Goal: Obtain resource: Download file/media

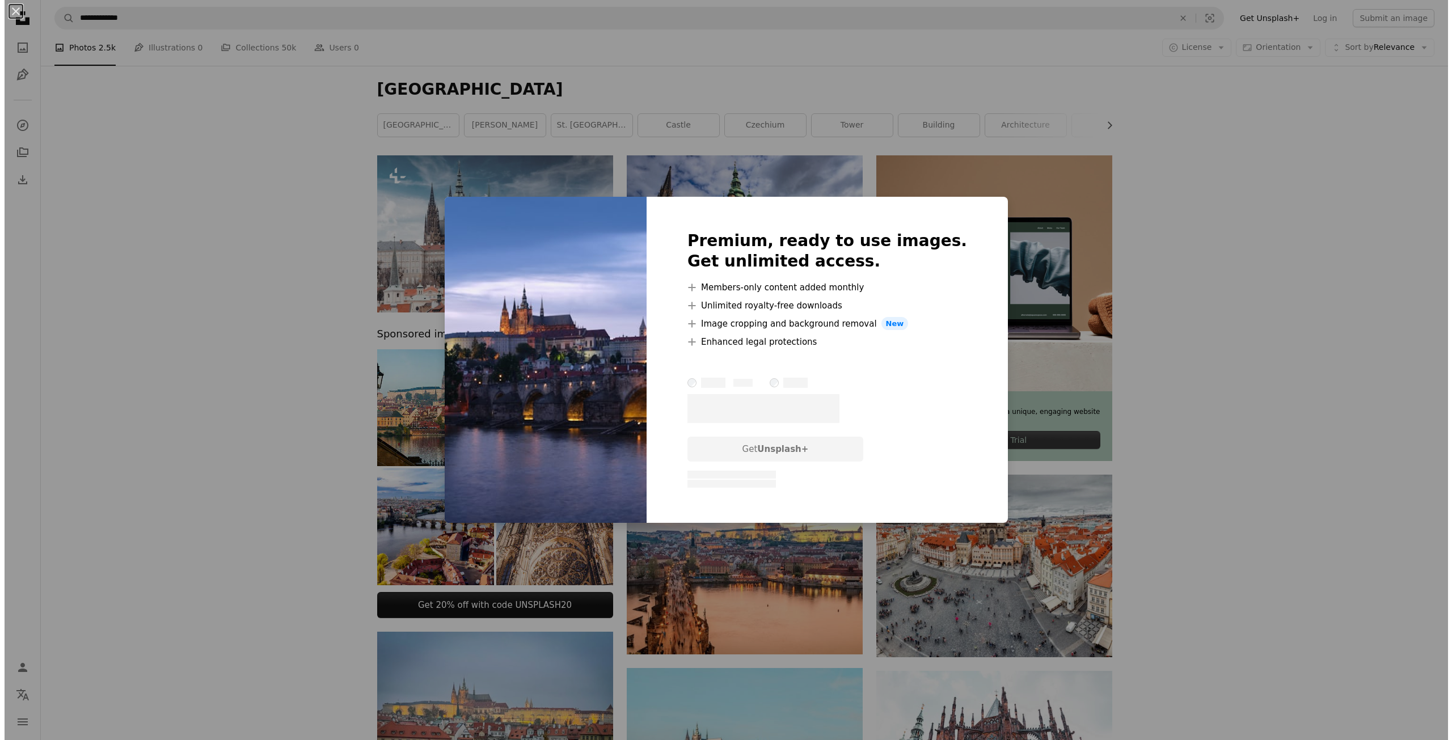
scroll to position [567, 0]
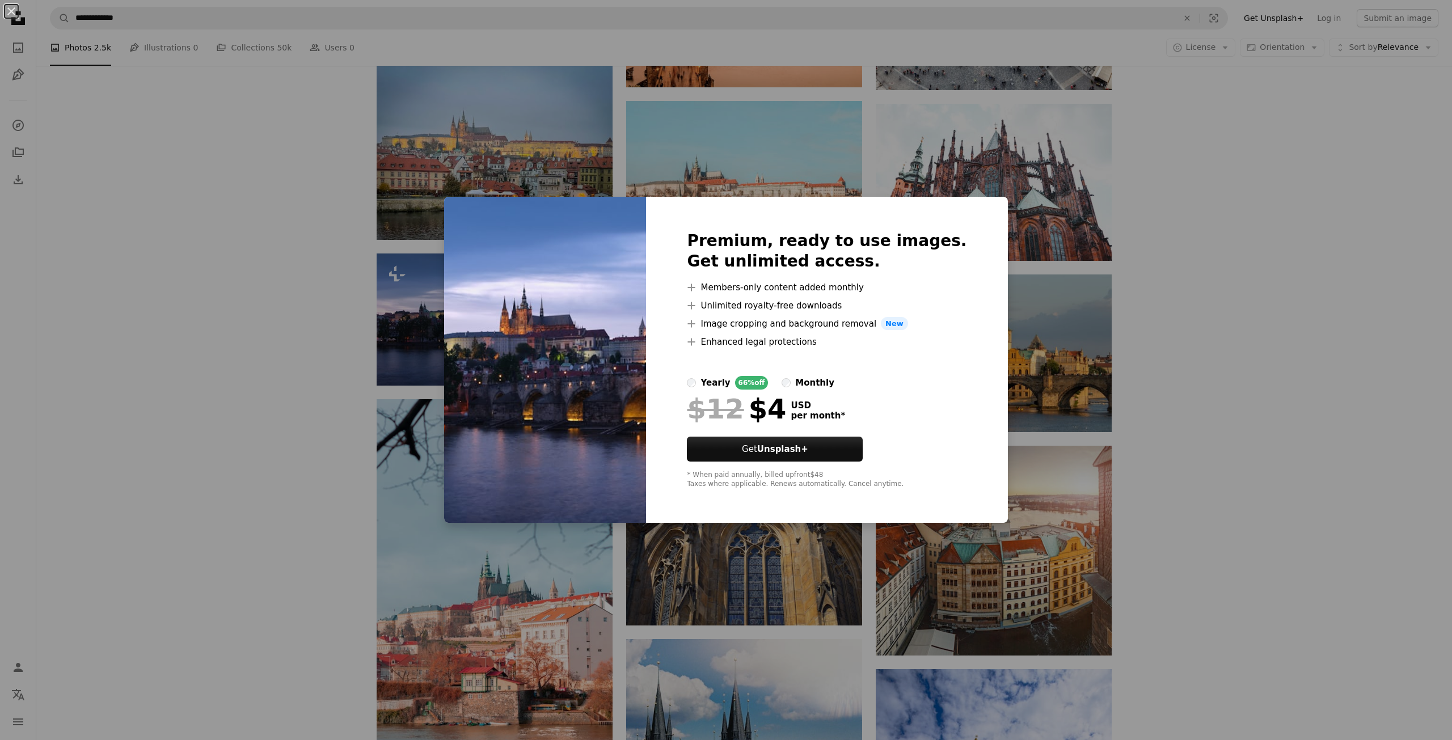
click at [424, 298] on div "An X shape Premium, ready to use images. Get unlimited access. A plus sign Memb…" at bounding box center [726, 370] width 1452 height 740
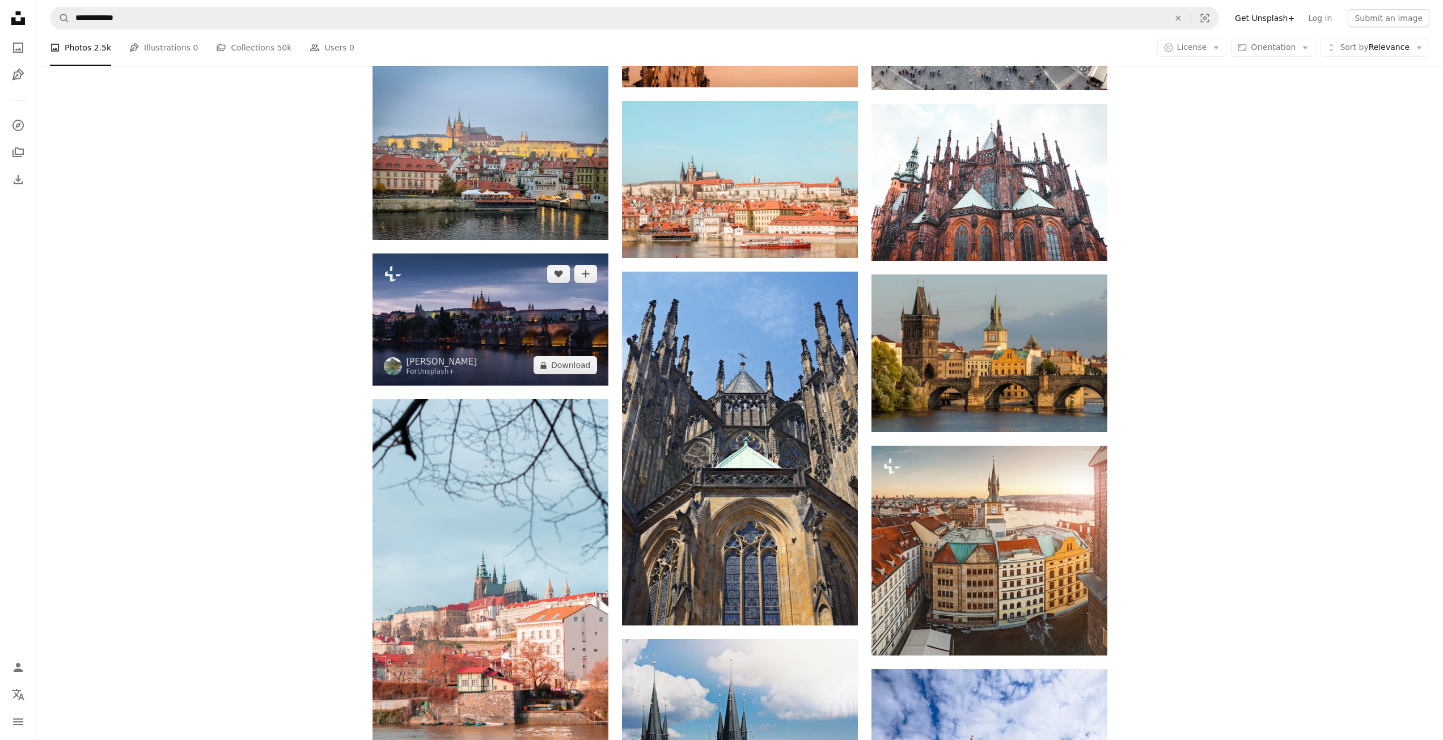
click at [474, 289] on img at bounding box center [491, 319] width 236 height 133
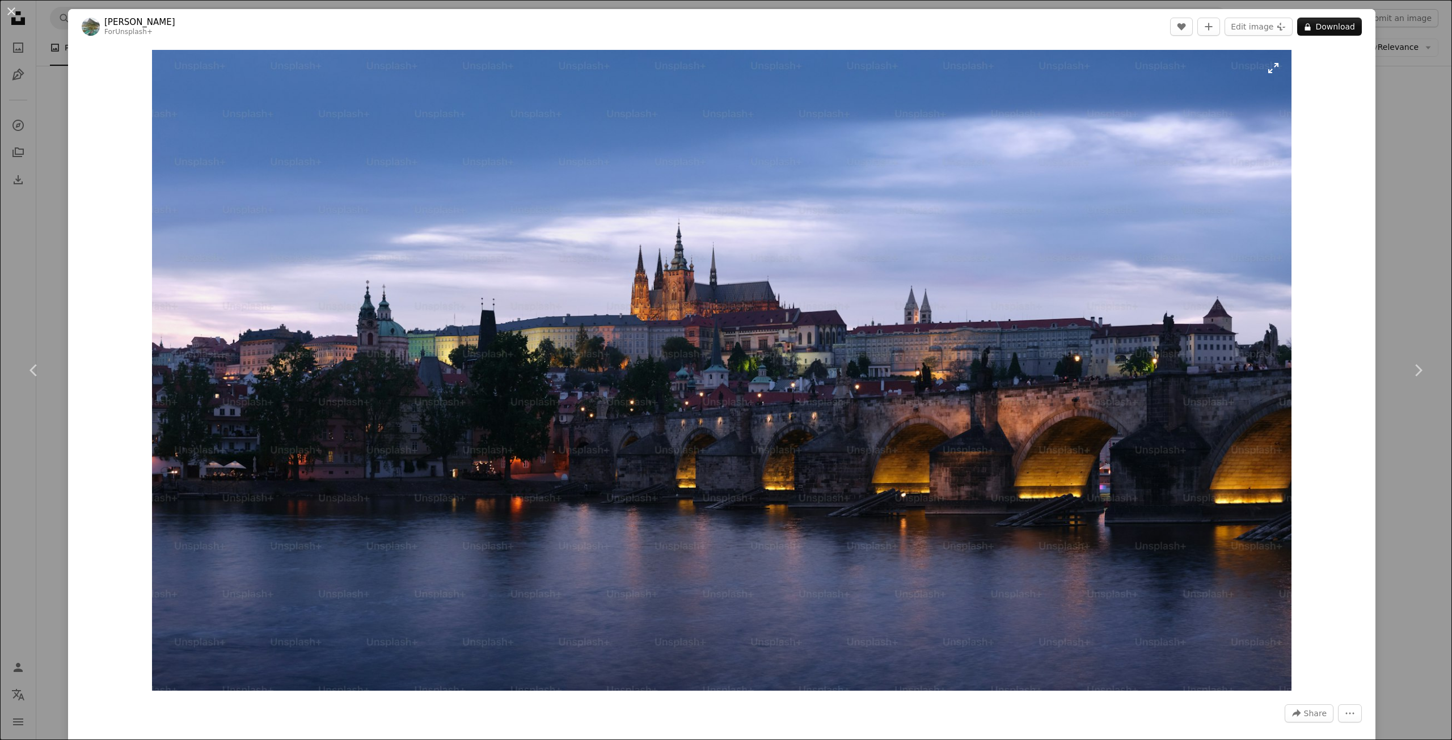
click at [755, 334] on img "Zoom in on this image" at bounding box center [721, 370] width 1139 height 641
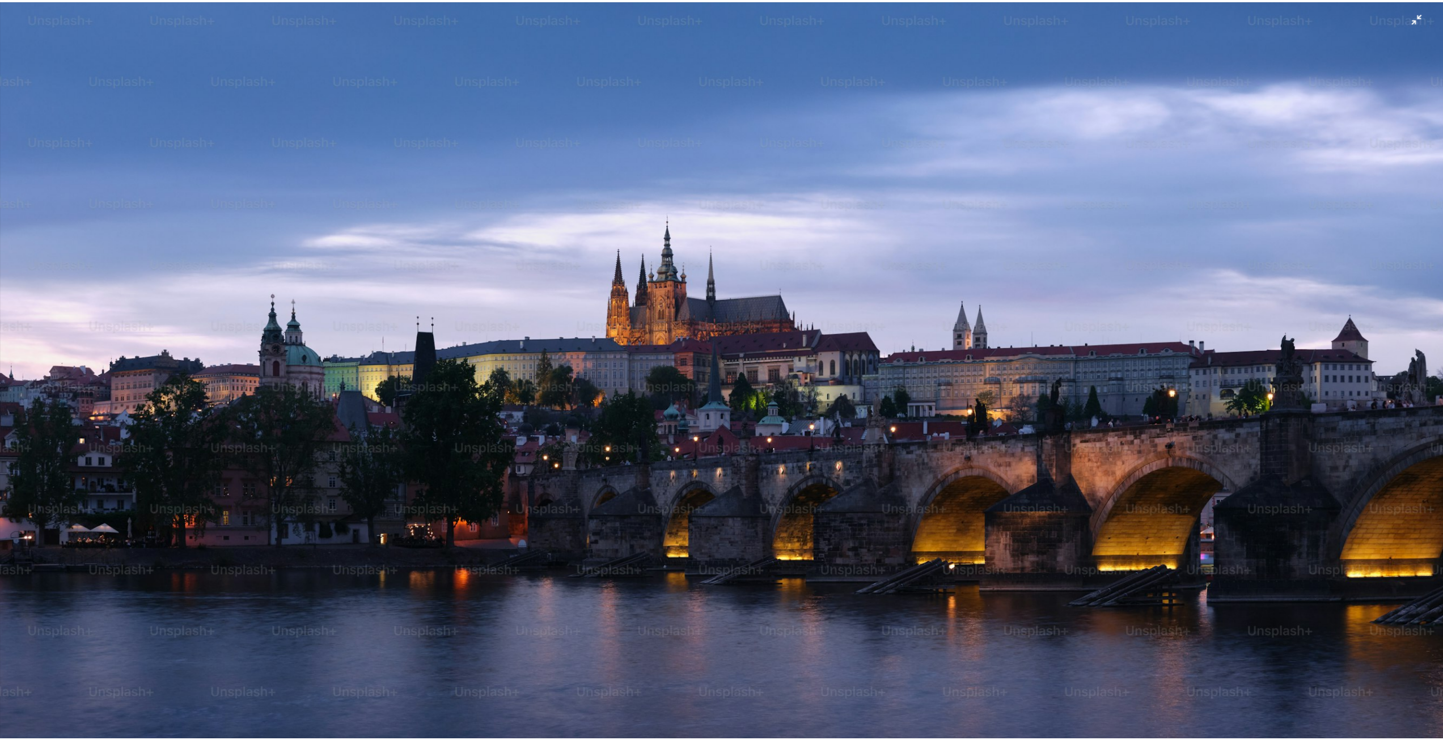
scroll to position [34, 0]
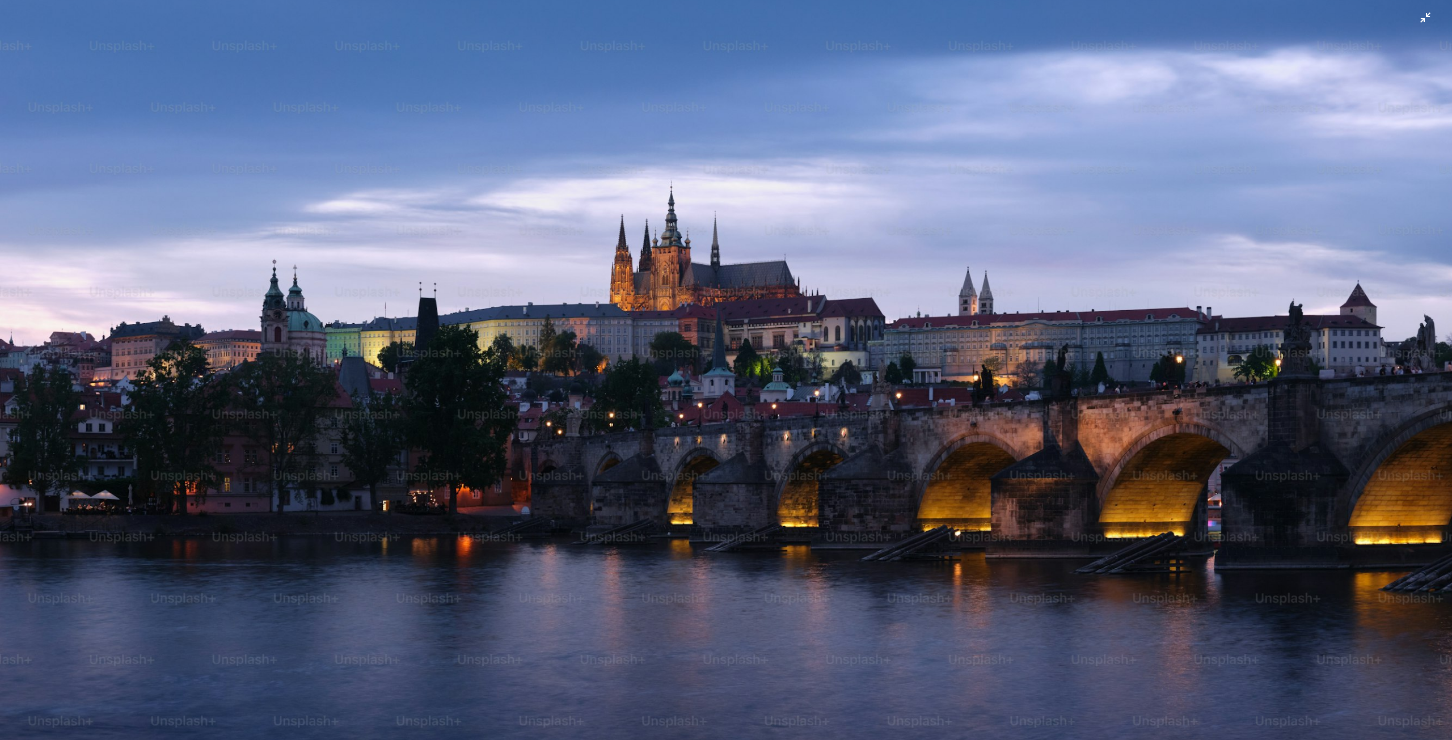
click at [312, 269] on img "Zoom out on this image" at bounding box center [725, 374] width 1453 height 818
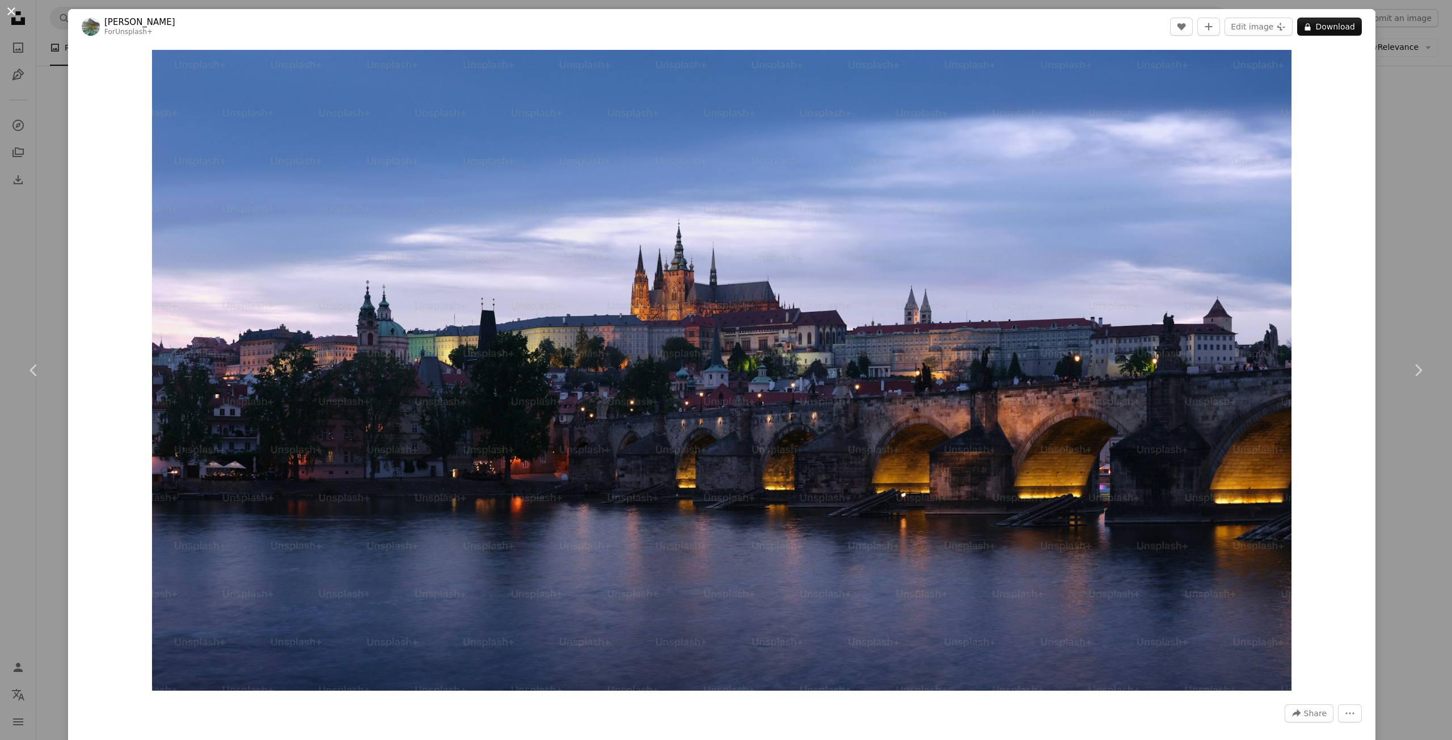
click at [14, 18] on button "An X shape" at bounding box center [12, 12] width 14 height 14
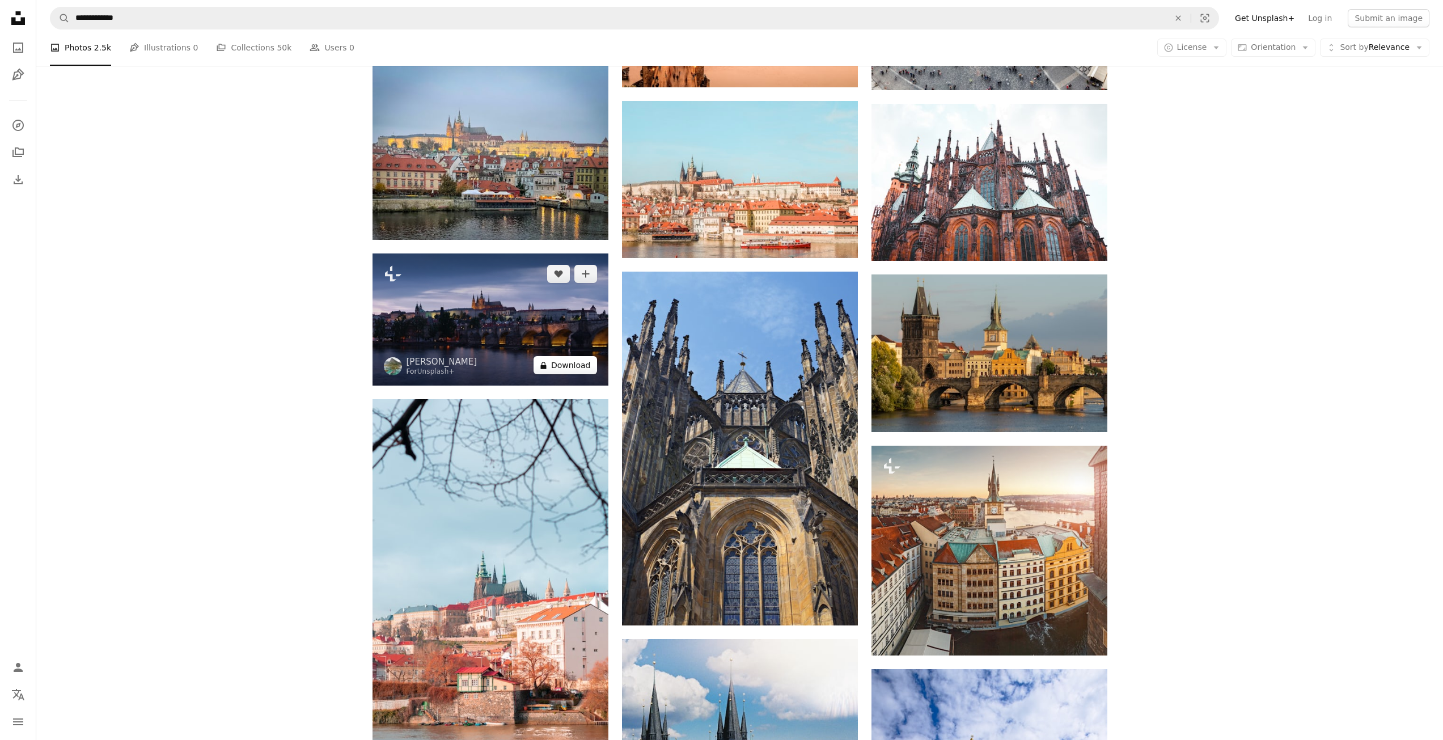
click at [561, 356] on button "A lock Download" at bounding box center [566, 365] width 64 height 18
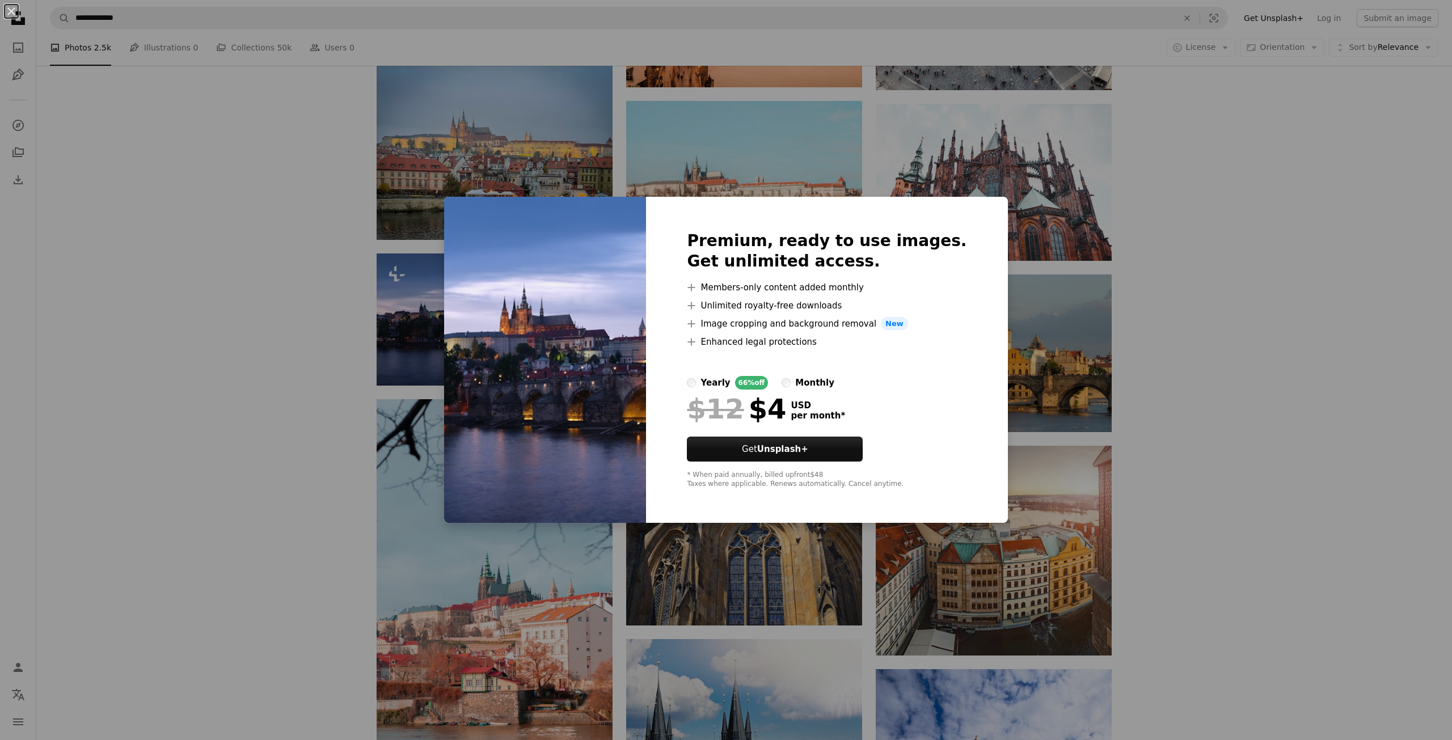
click at [1013, 216] on div "An X shape Premium, ready to use images. Get unlimited access. A plus sign Memb…" at bounding box center [726, 370] width 1452 height 740
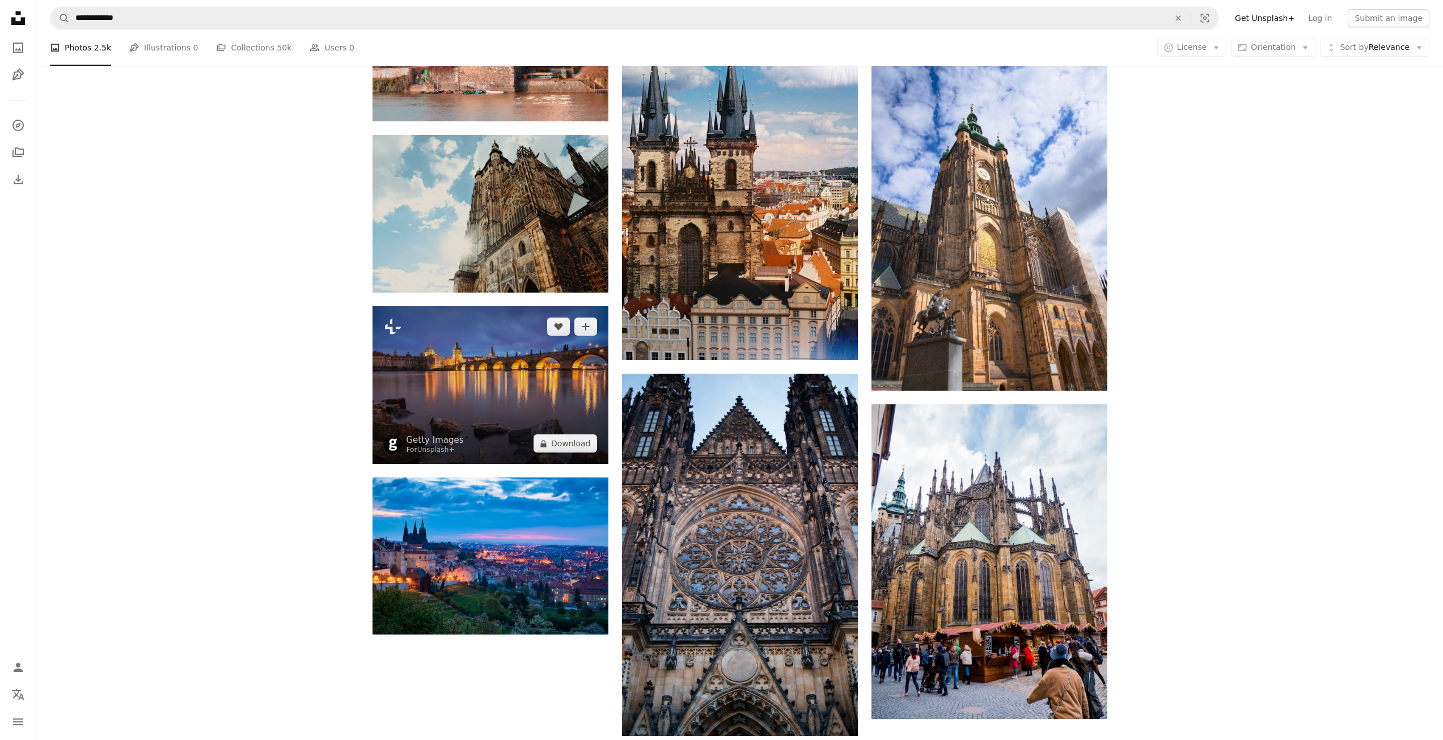
scroll to position [1248, 0]
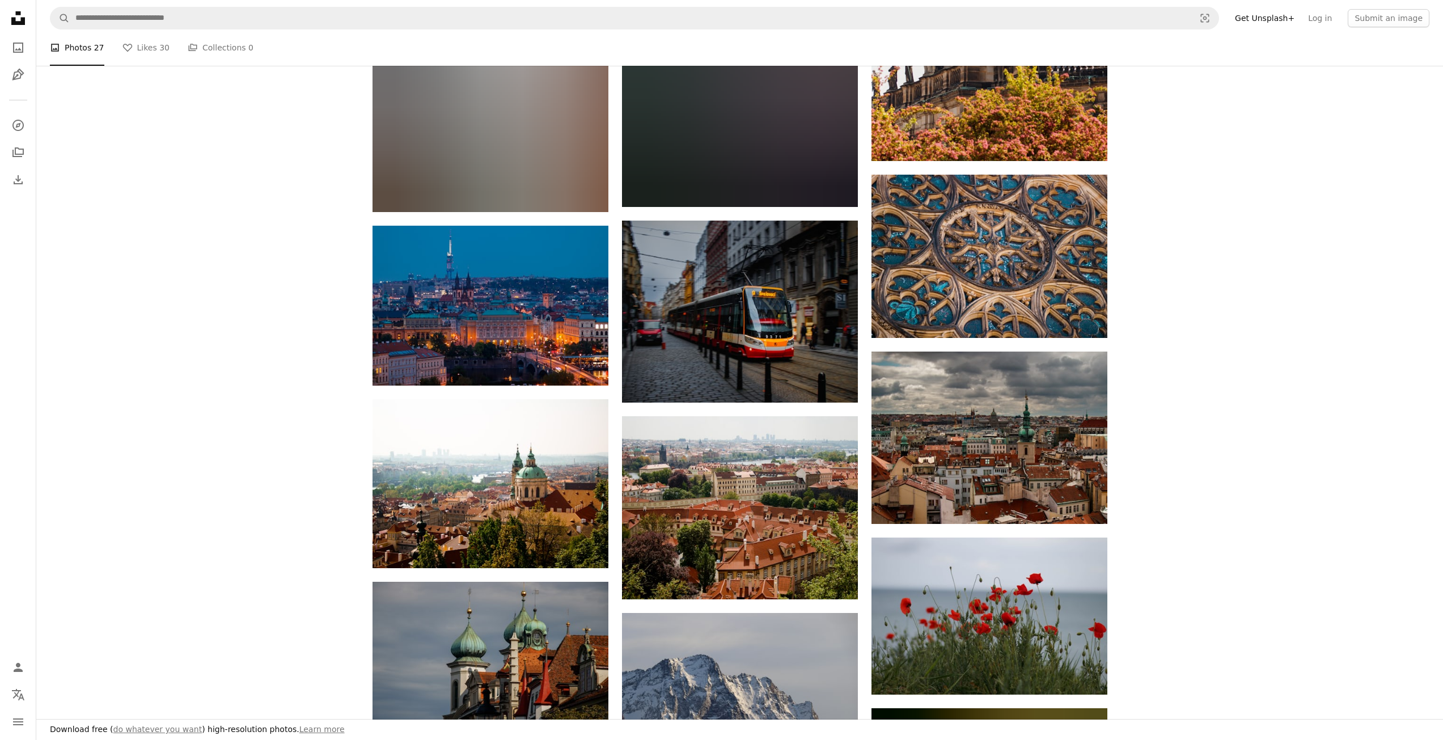
scroll to position [1423, 0]
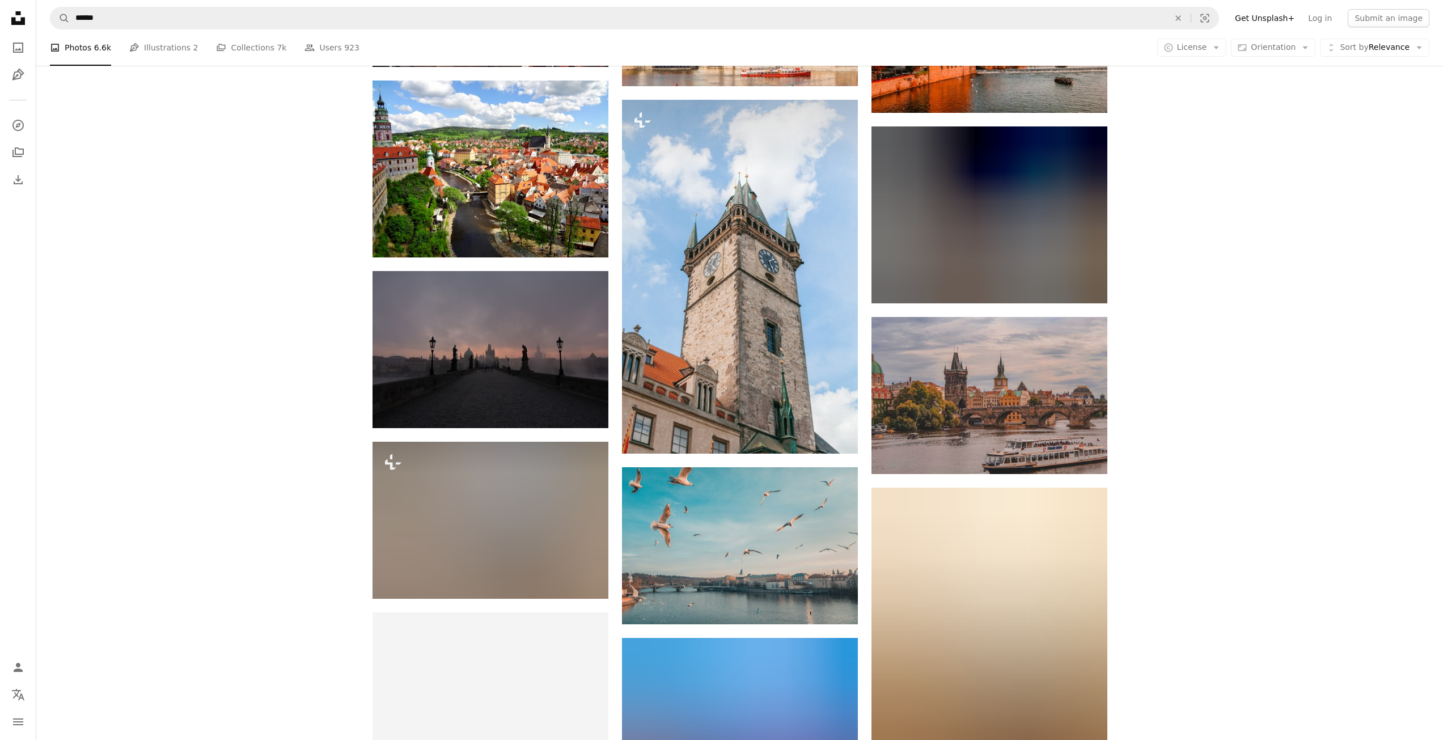
scroll to position [4586, 0]
